Goal: Ask a question

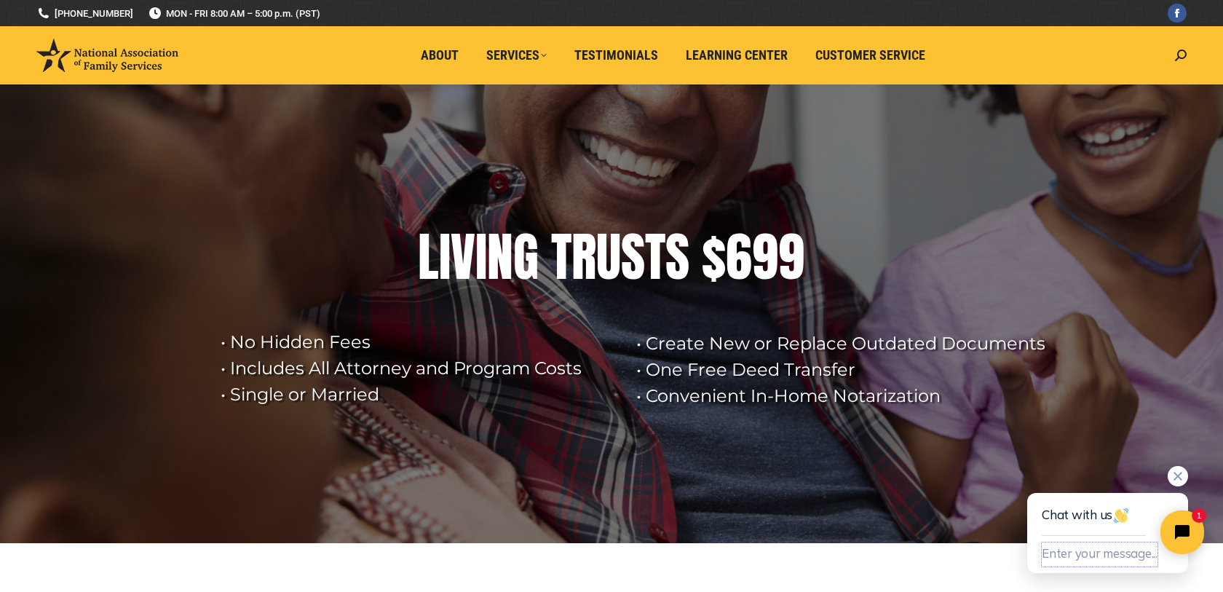
click at [1079, 553] on button "Enter your message..." at bounding box center [1100, 554] width 116 height 24
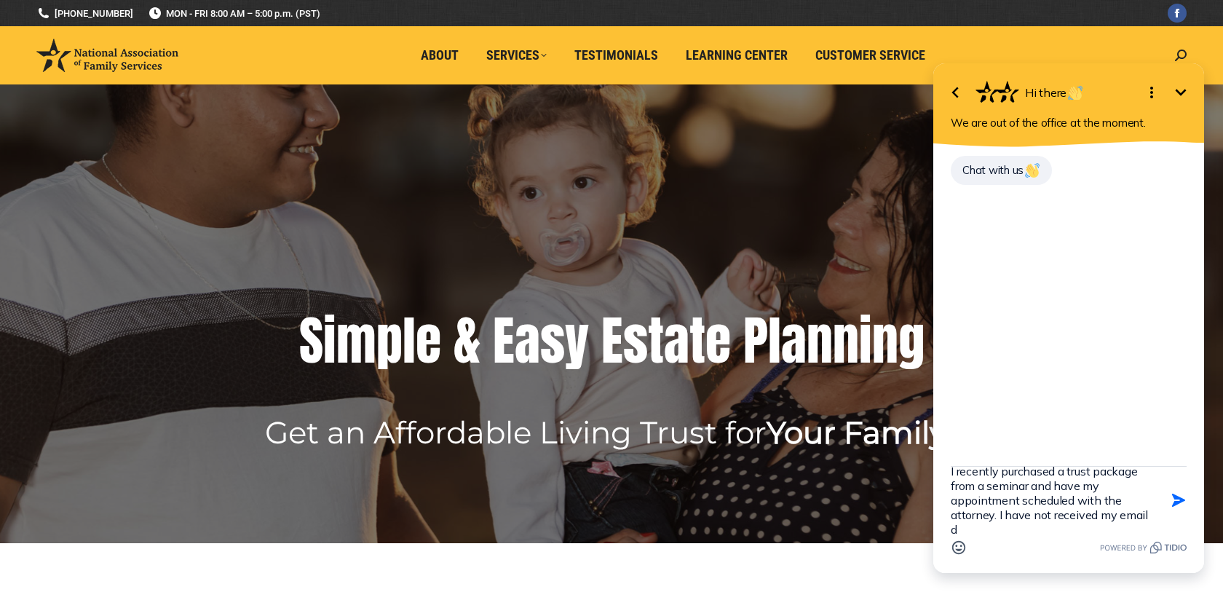
scroll to position [17, 0]
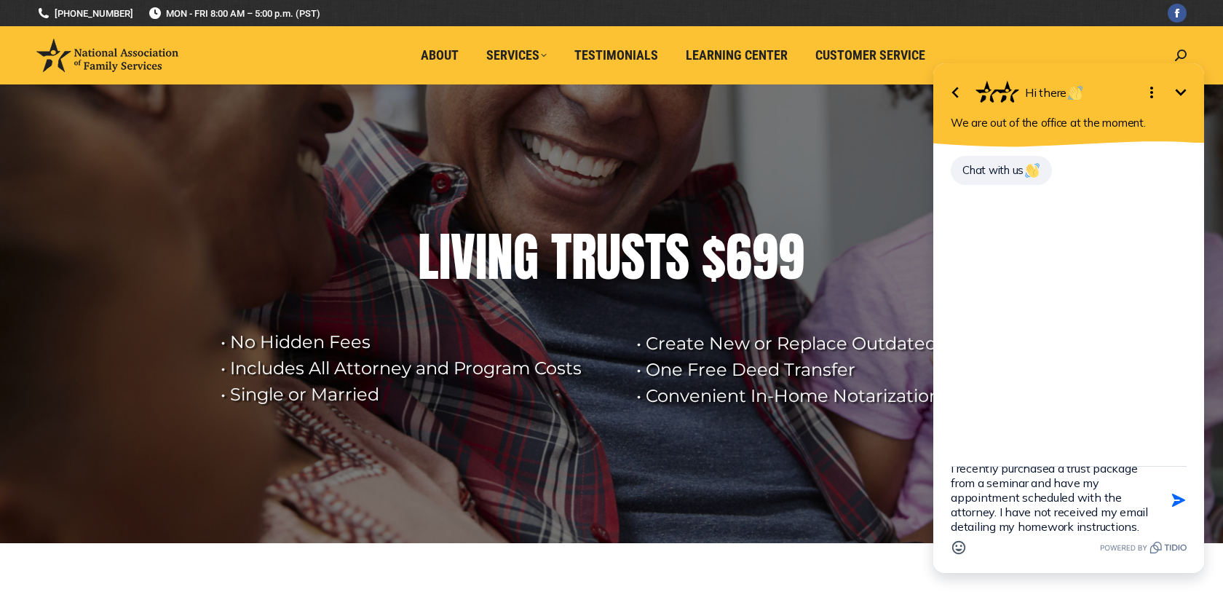
type textarea "I recently purchased a trust package from a seminar and have my appointment sch…"
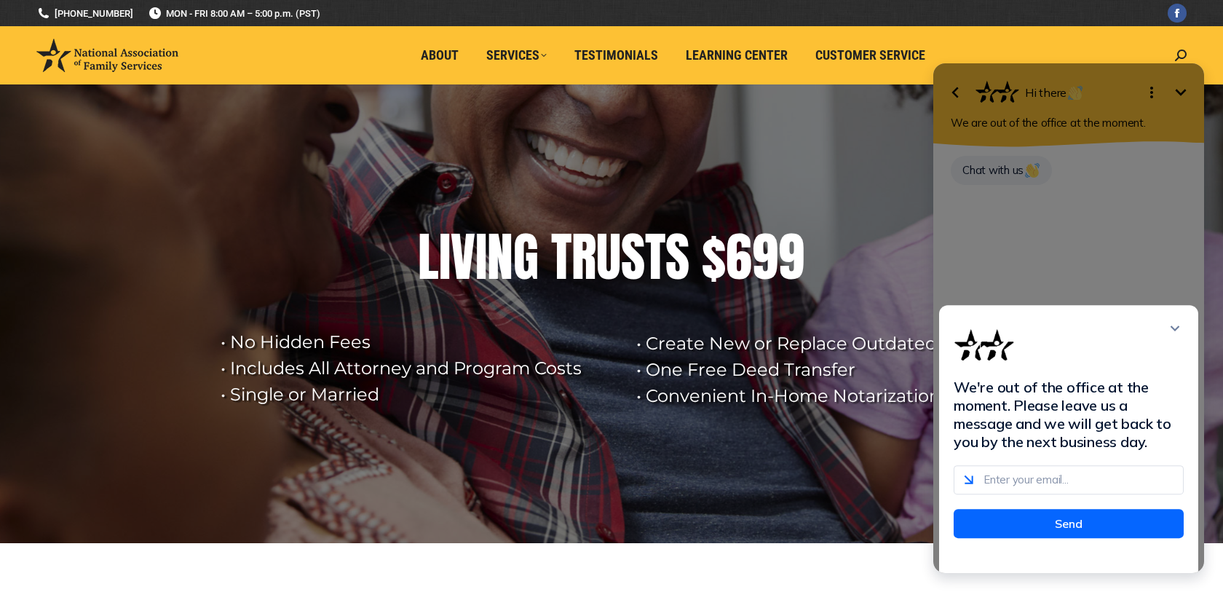
scroll to position [0, 0]
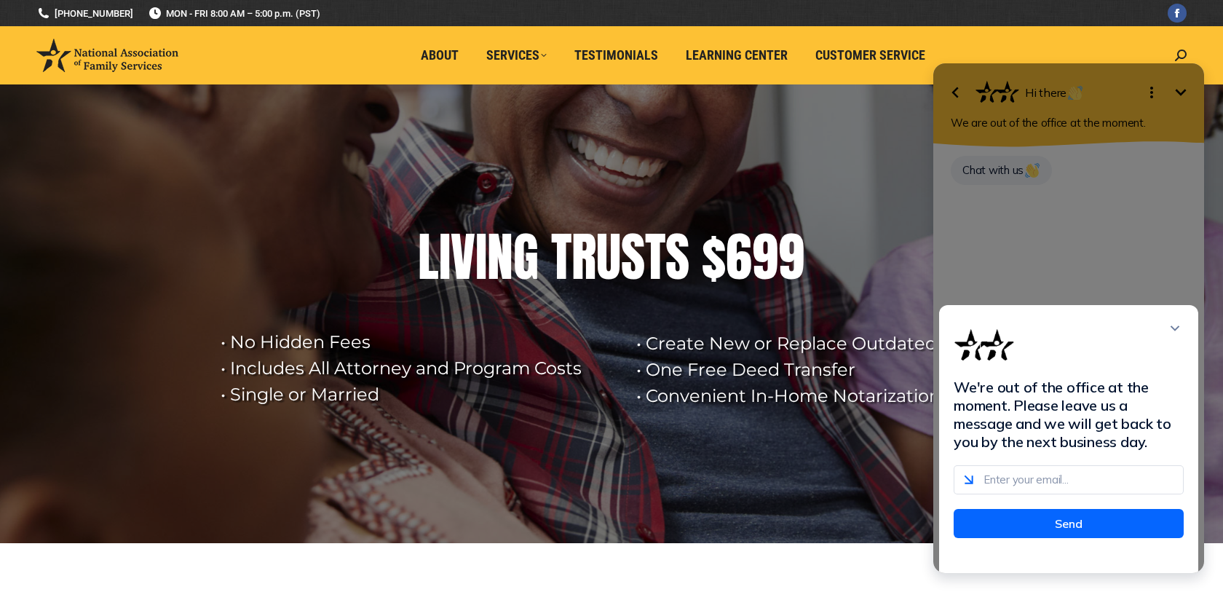
click at [1050, 493] on input "email" at bounding box center [1069, 479] width 230 height 29
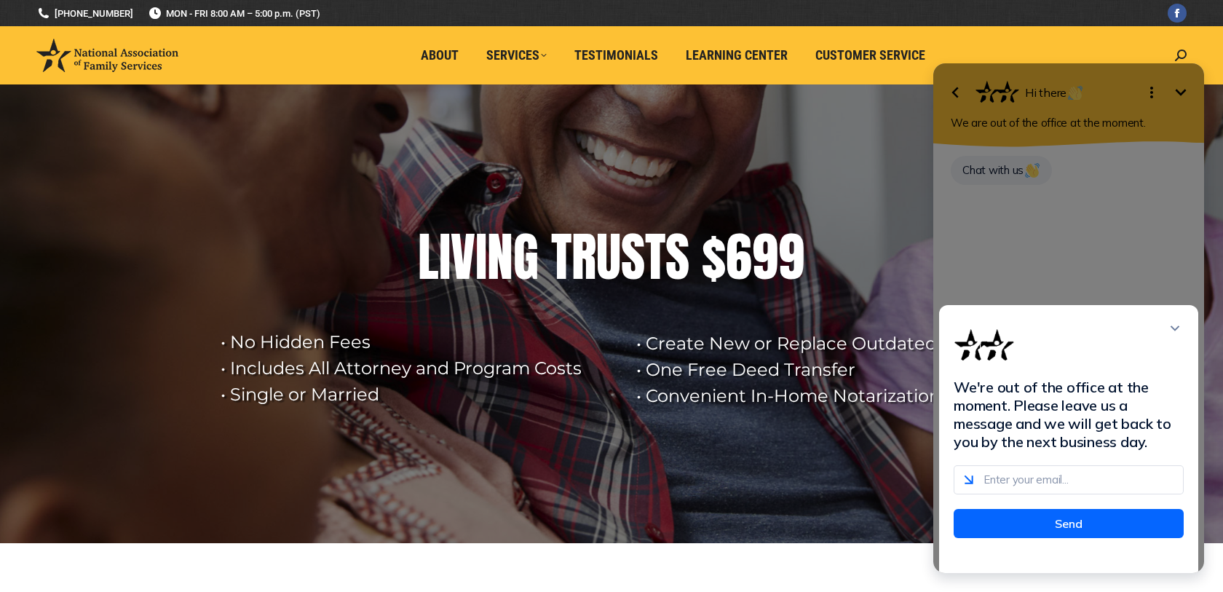
type input "[EMAIL_ADDRESS][DOMAIN_NAME]"
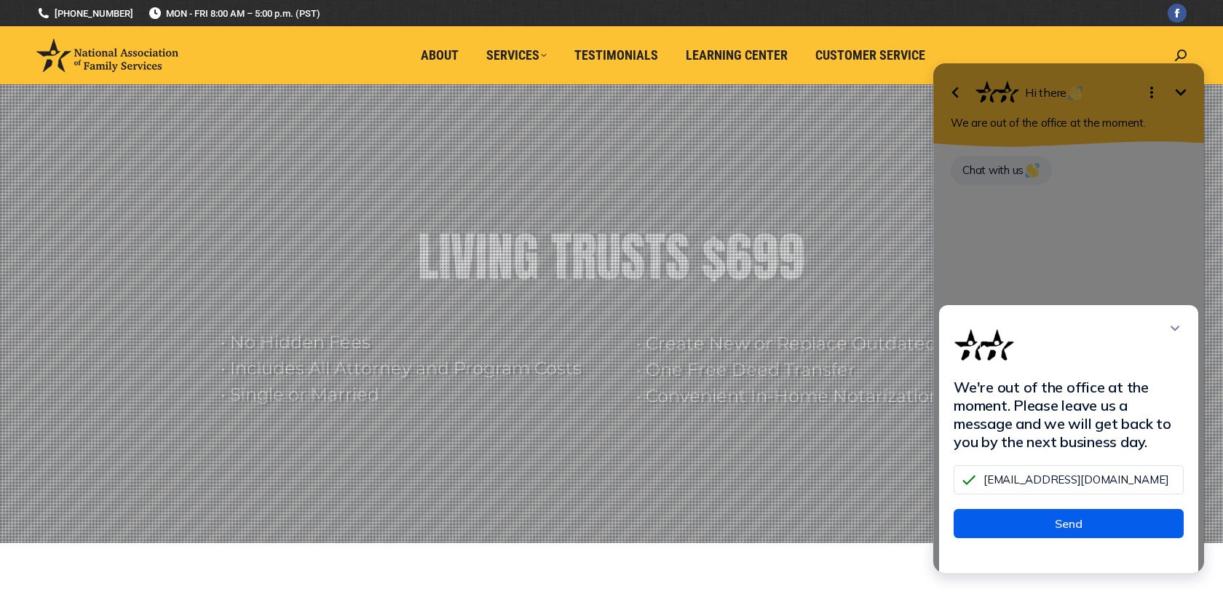
click at [1076, 532] on button "Send" at bounding box center [1069, 523] width 230 height 29
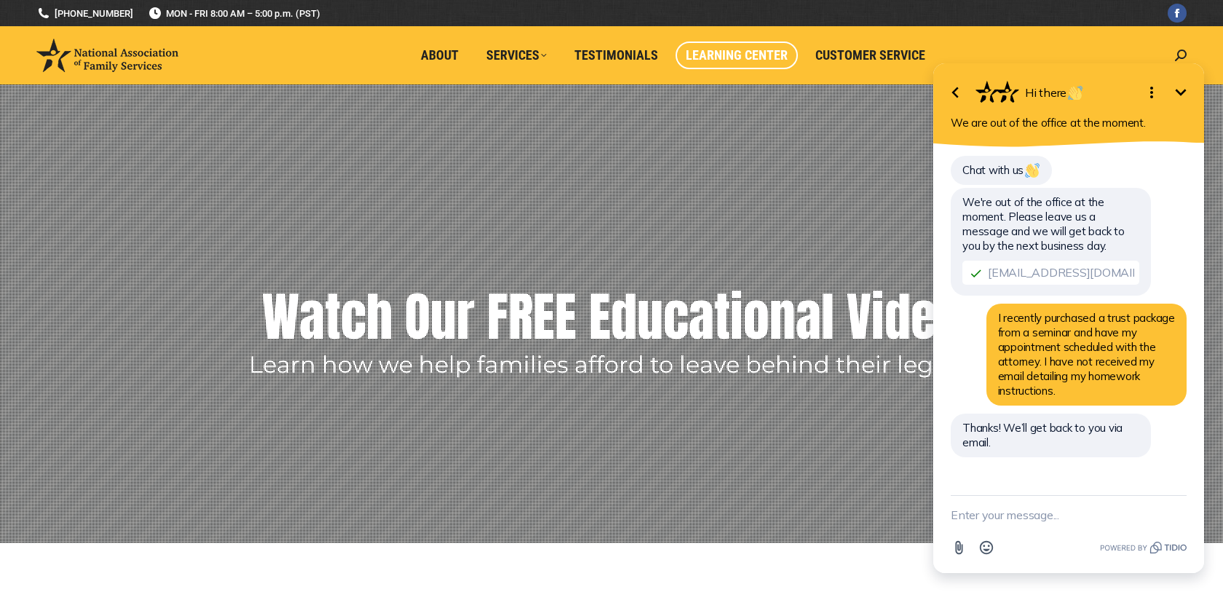
click at [747, 52] on span "Learning Center" at bounding box center [737, 55] width 102 height 16
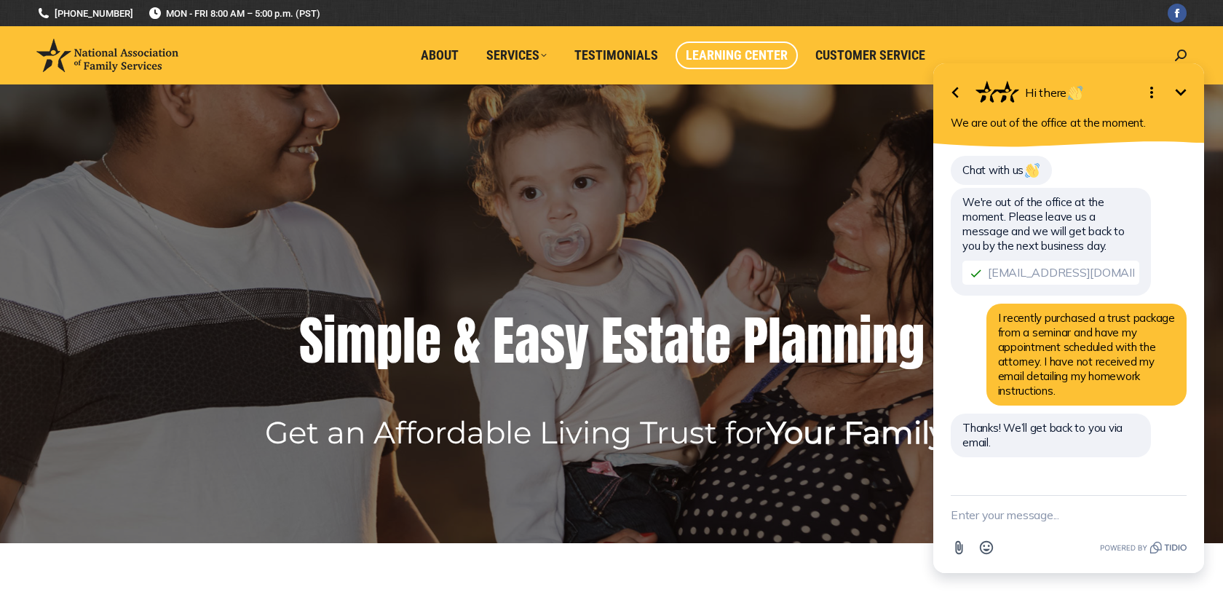
click at [742, 57] on span "Learning Center" at bounding box center [737, 55] width 102 height 16
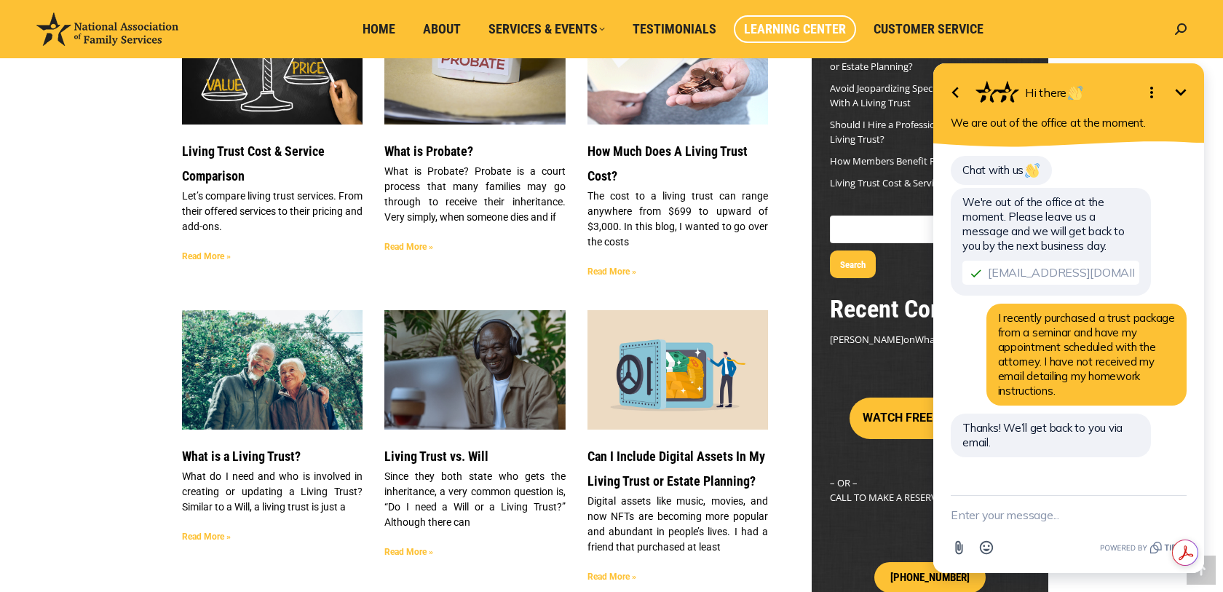
scroll to position [207, 0]
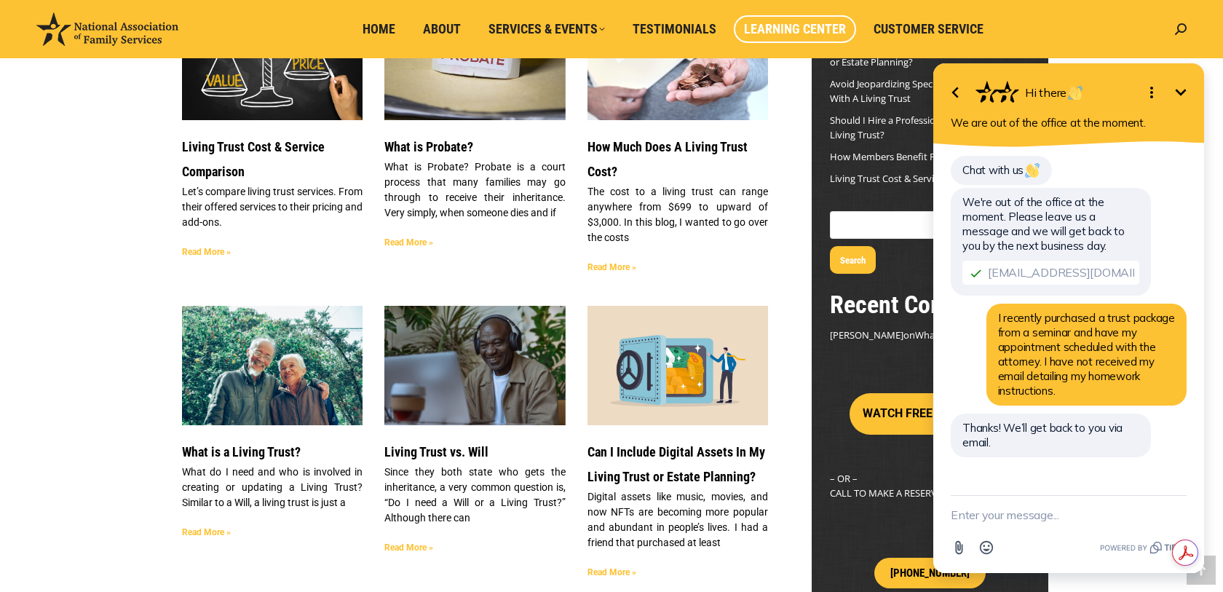
click at [1181, 90] on icon "Minimize" at bounding box center [1180, 92] width 17 height 17
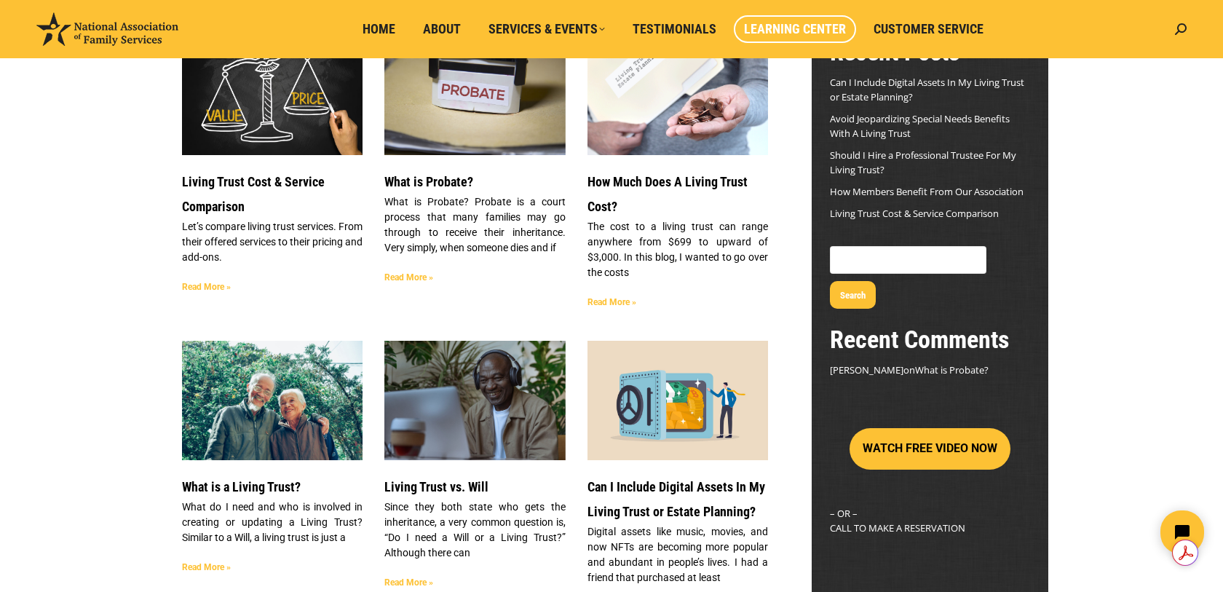
scroll to position [0, 0]
